Goal: Transaction & Acquisition: Purchase product/service

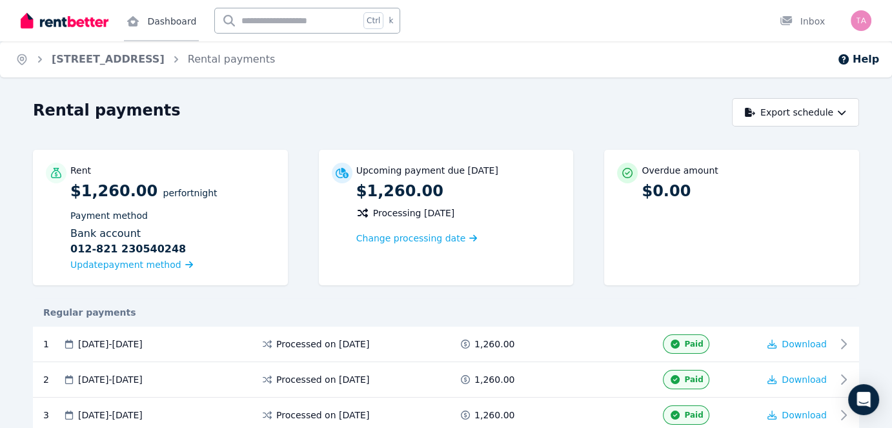
click at [161, 25] on link "Dashboard" at bounding box center [161, 20] width 75 height 41
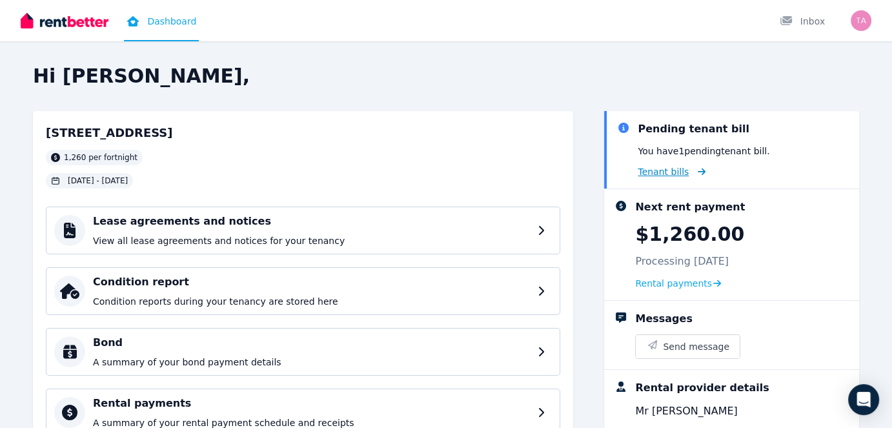
click at [673, 171] on span "Tenant bills" at bounding box center [663, 171] width 51 height 13
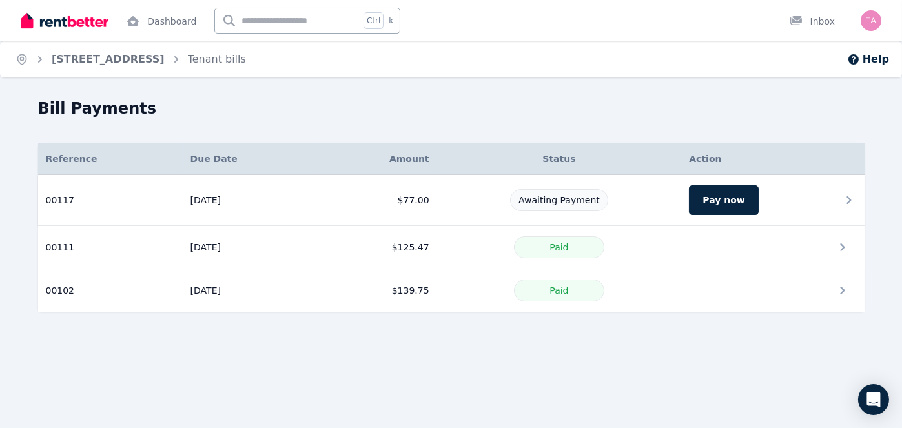
click at [559, 200] on span "Awaiting Payment" at bounding box center [558, 200] width 81 height 10
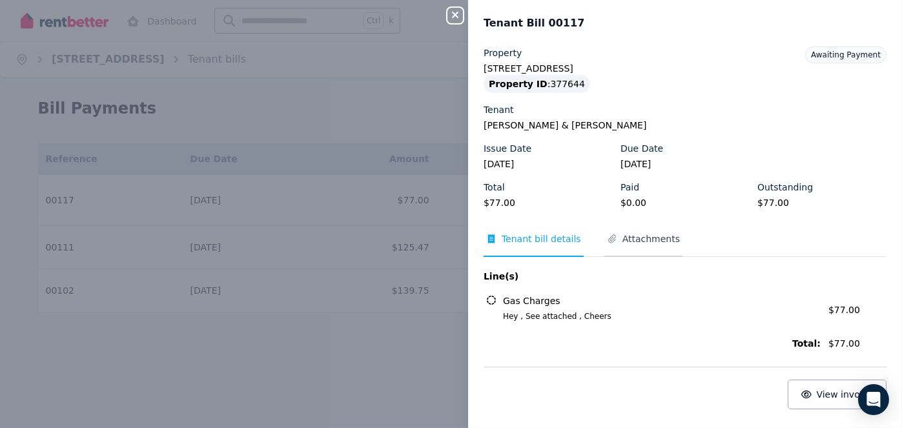
click at [614, 236] on span "Attachments" at bounding box center [643, 244] width 78 height 25
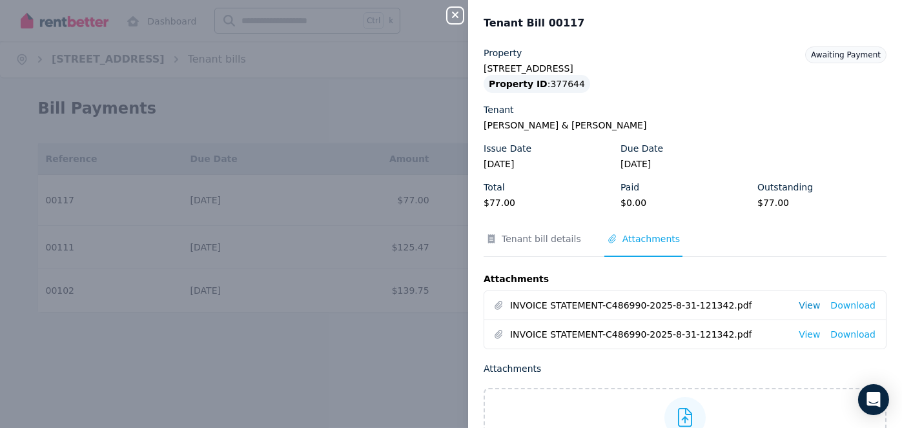
click at [807, 305] on link "View" at bounding box center [809, 305] width 21 height 13
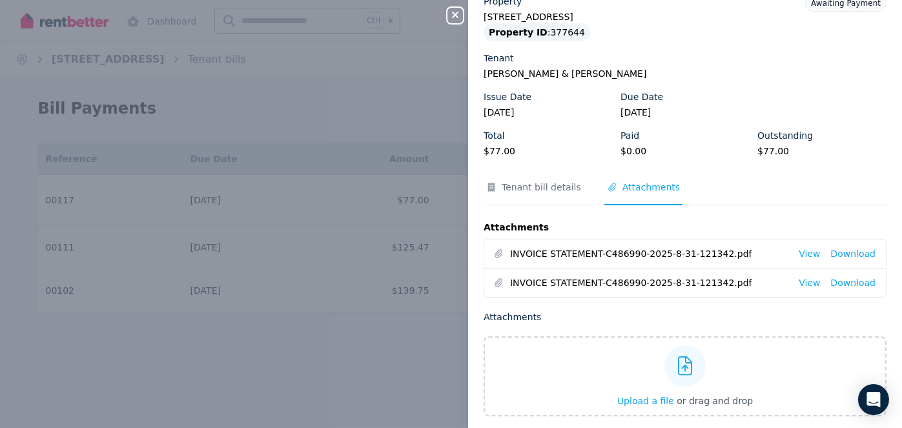
scroll to position [108, 0]
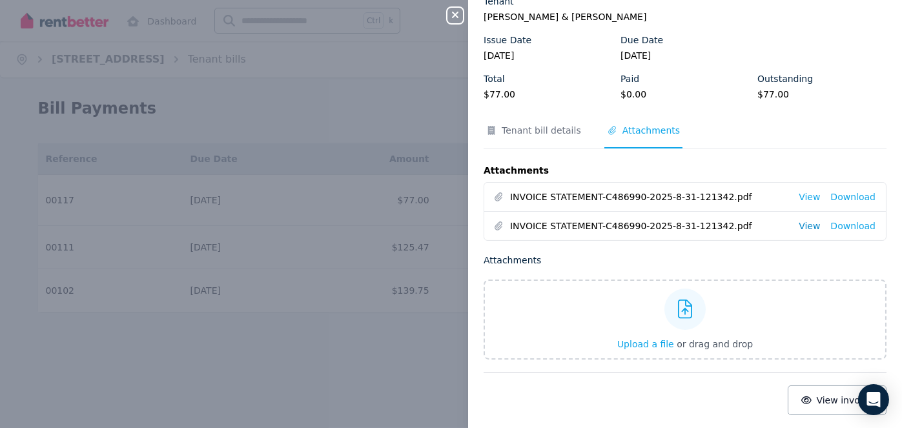
click at [810, 225] on link "View" at bounding box center [809, 226] width 21 height 13
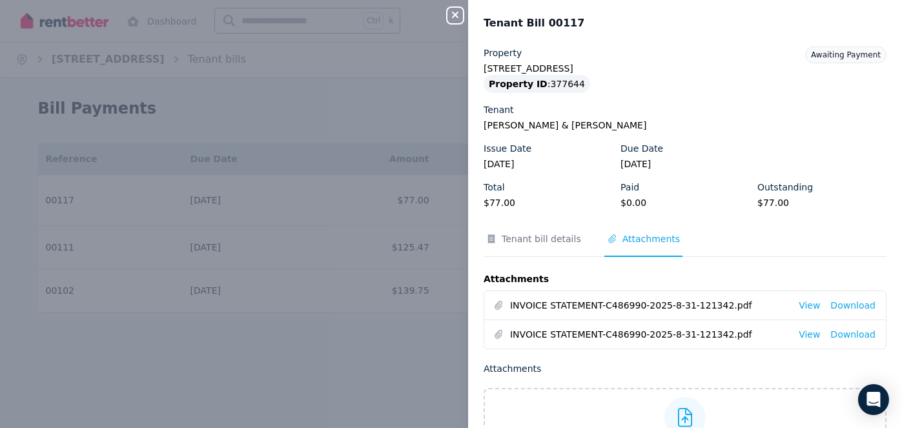
click at [447, 21] on button "Close panel" at bounding box center [454, 15] width 15 height 15
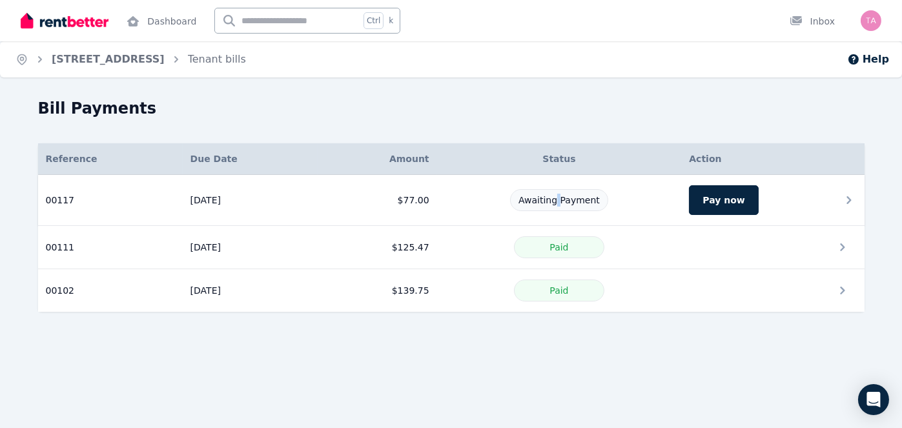
click at [558, 187] on td "Awaiting Payment" at bounding box center [559, 200] width 245 height 51
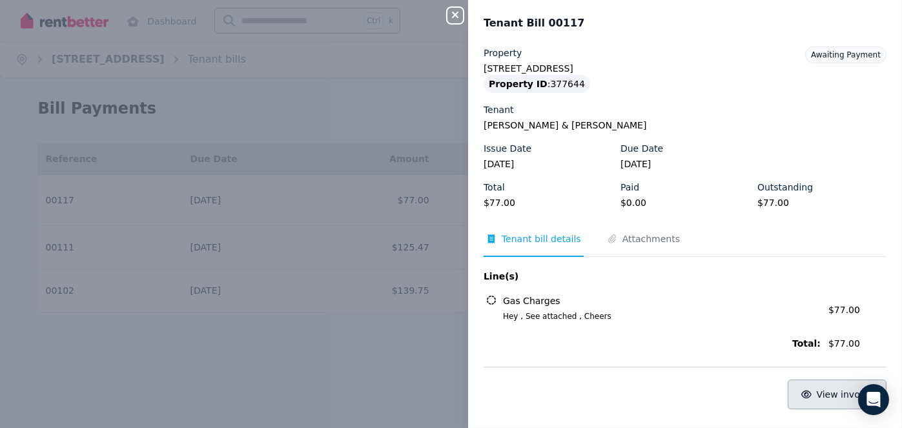
click at [830, 396] on span "View invoice" at bounding box center [845, 394] width 57 height 10
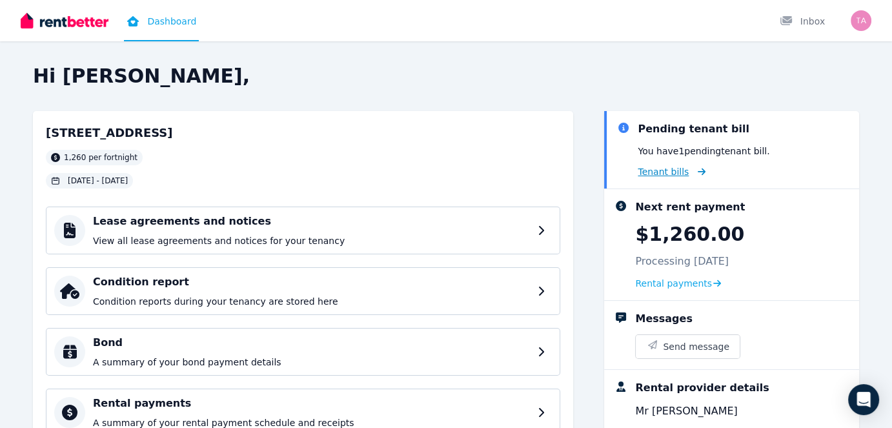
click at [662, 173] on span "Tenant bills" at bounding box center [663, 171] width 51 height 13
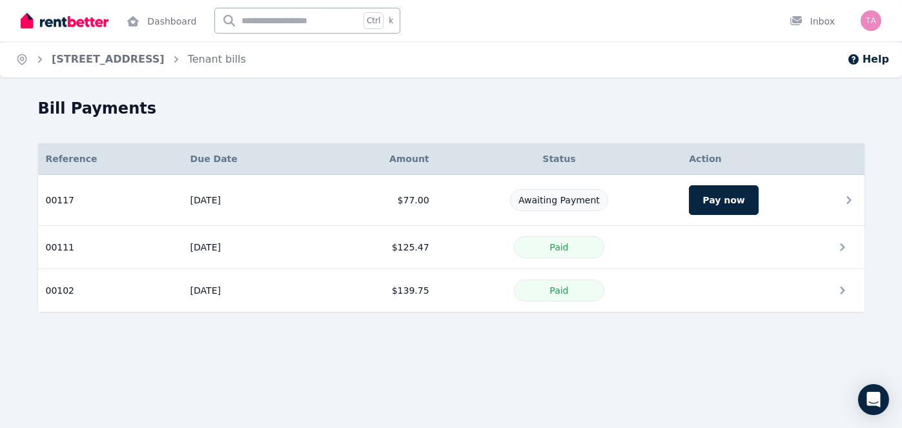
click at [578, 203] on span "Awaiting Payment" at bounding box center [558, 200] width 81 height 10
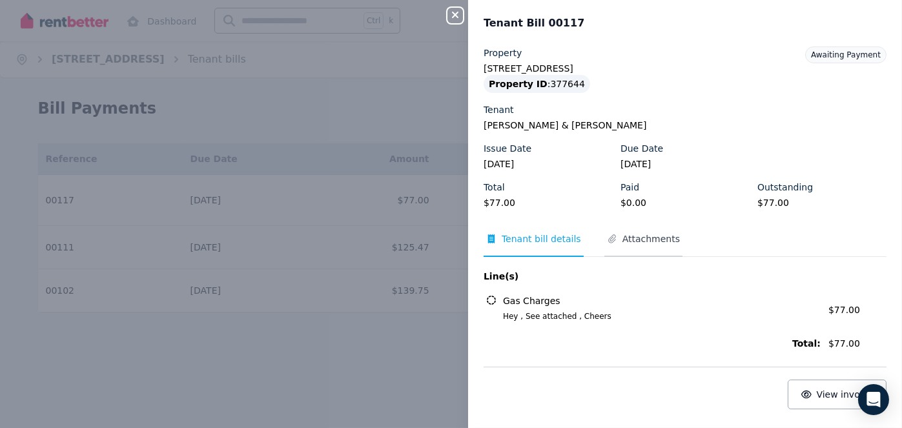
click at [656, 241] on span "Attachments" at bounding box center [650, 238] width 57 height 13
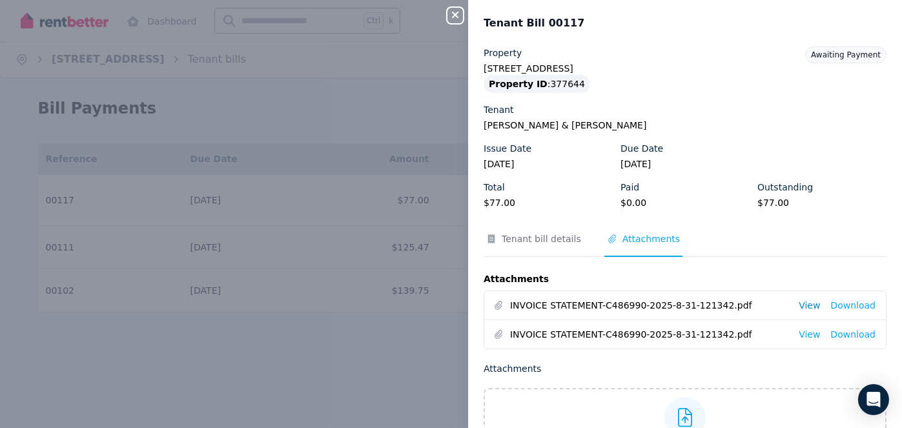
click at [808, 304] on link "View" at bounding box center [809, 305] width 21 height 13
click at [452, 19] on icon "button" at bounding box center [454, 15] width 15 height 10
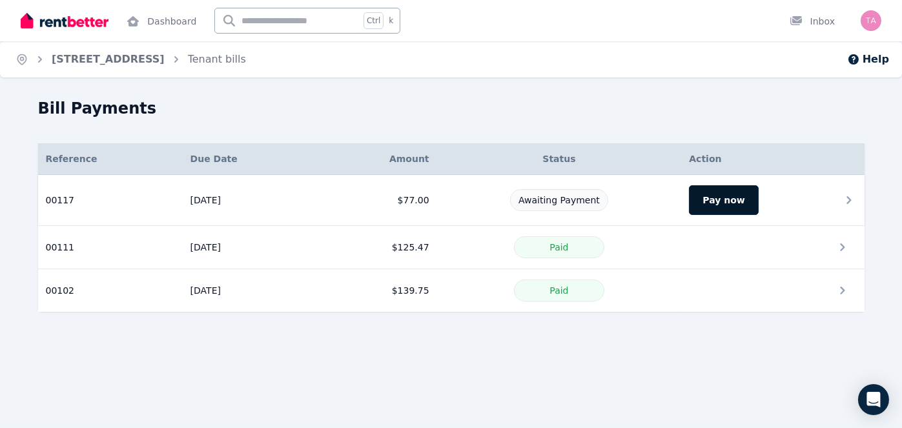
click at [714, 194] on button "Pay now" at bounding box center [723, 200] width 69 height 30
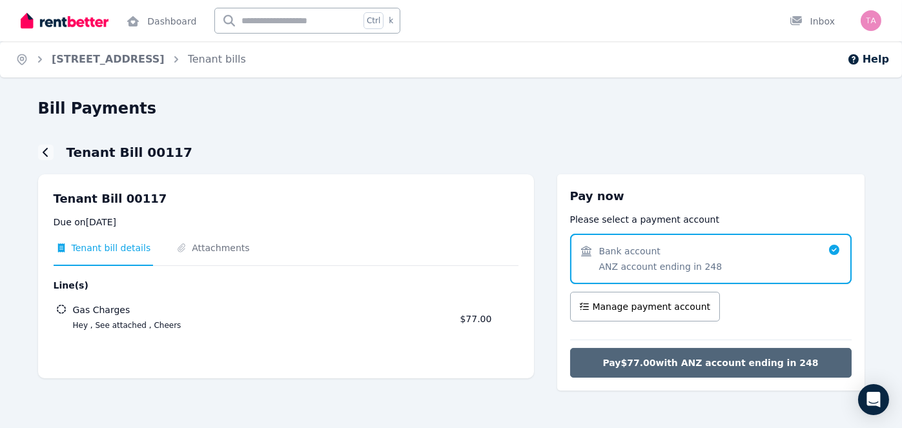
click at [743, 353] on button "Pay $77.00 with ANZ account ending in 248" at bounding box center [710, 363] width 281 height 30
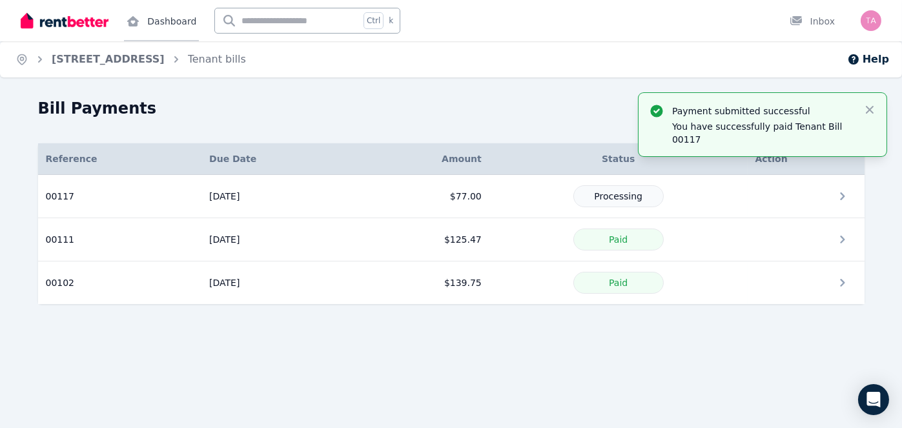
click at [173, 18] on link "Dashboard" at bounding box center [161, 20] width 75 height 41
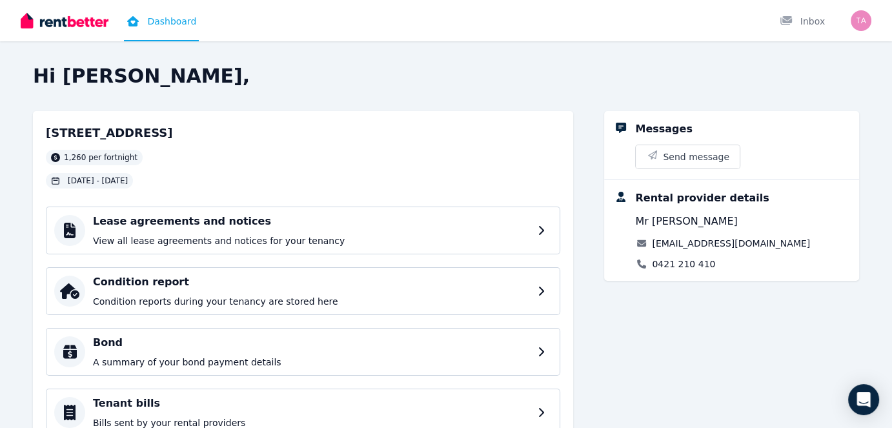
scroll to position [65, 0]
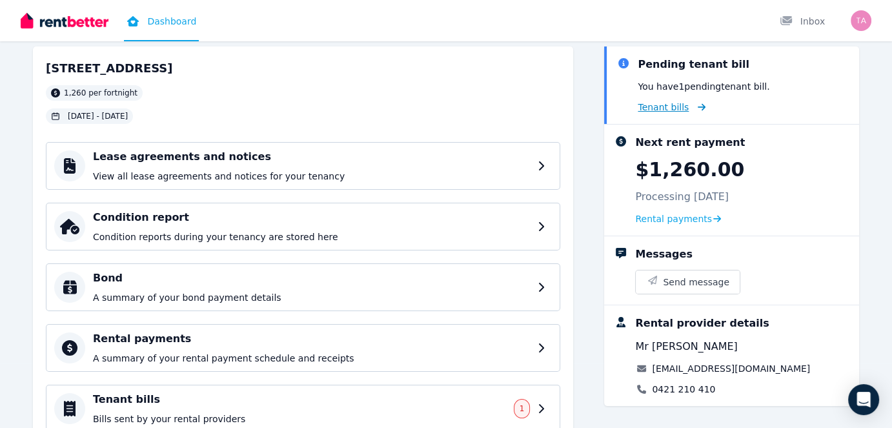
click at [661, 104] on span "Tenant bills" at bounding box center [663, 107] width 51 height 13
